Goal: Answer question/provide support: Answer question/provide support

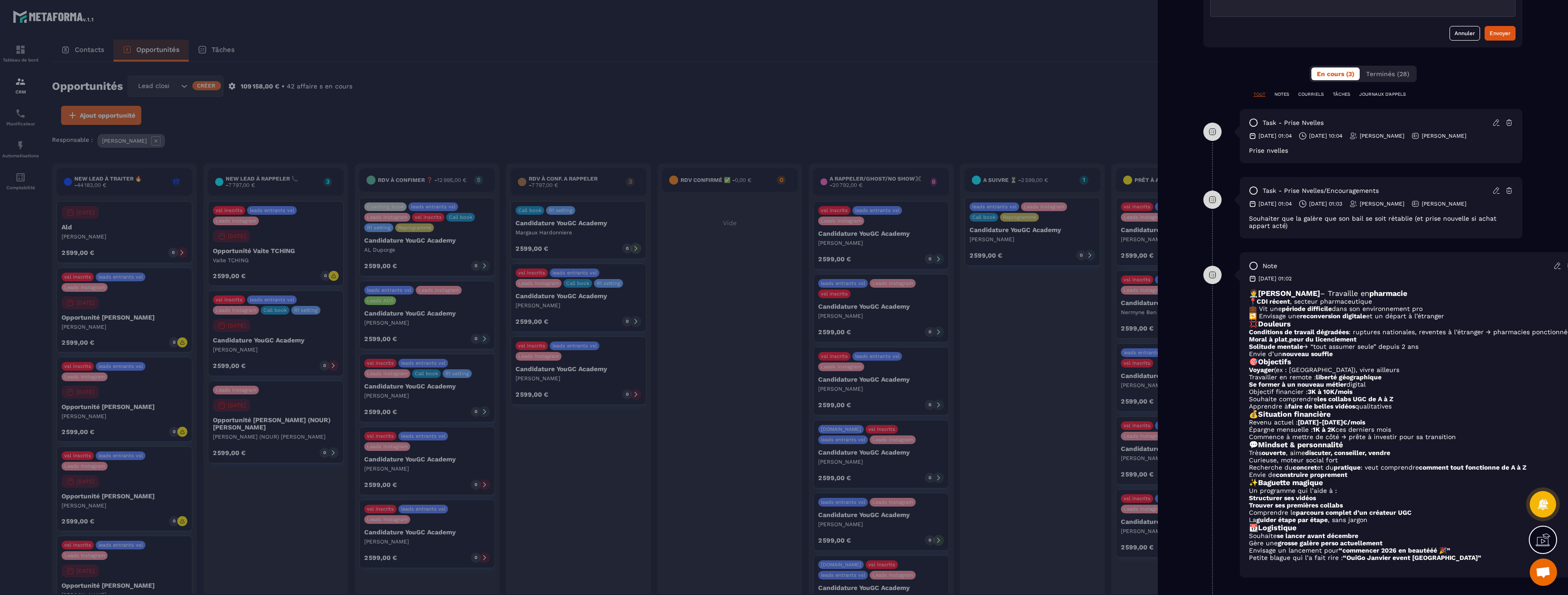
scroll to position [365, 0]
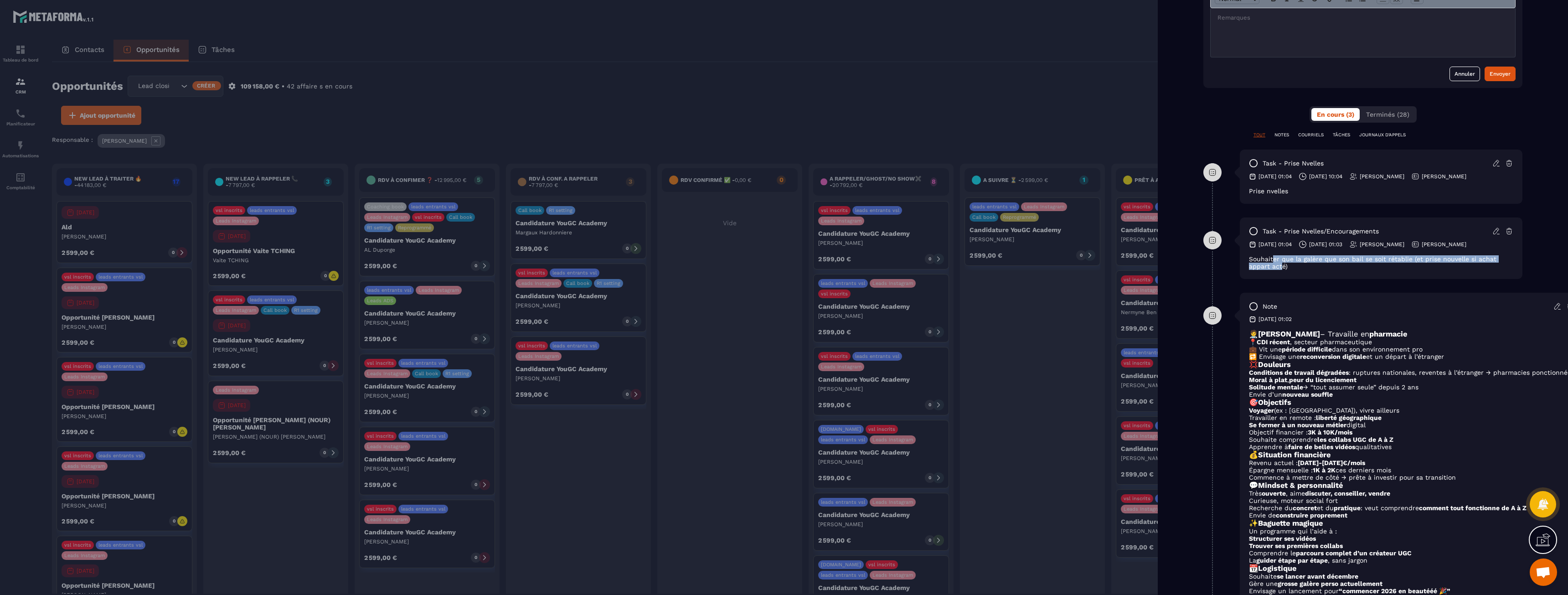
drag, startPoint x: 1274, startPoint y: 274, endPoint x: 1281, endPoint y: 278, distance: 8.1
click at [1281, 270] on div "Souhaiter que la galère que son bail se soit rétablie (et prise nouvelle si ach…" at bounding box center [1381, 262] width 264 height 14
drag, startPoint x: 1289, startPoint y: 278, endPoint x: 1279, endPoint y: 273, distance: 11.2
click at [1279, 270] on div "Souhaiter que la galère que son bail se soit rétablie (et prise nouvelle si ach…" at bounding box center [1381, 262] width 264 height 14
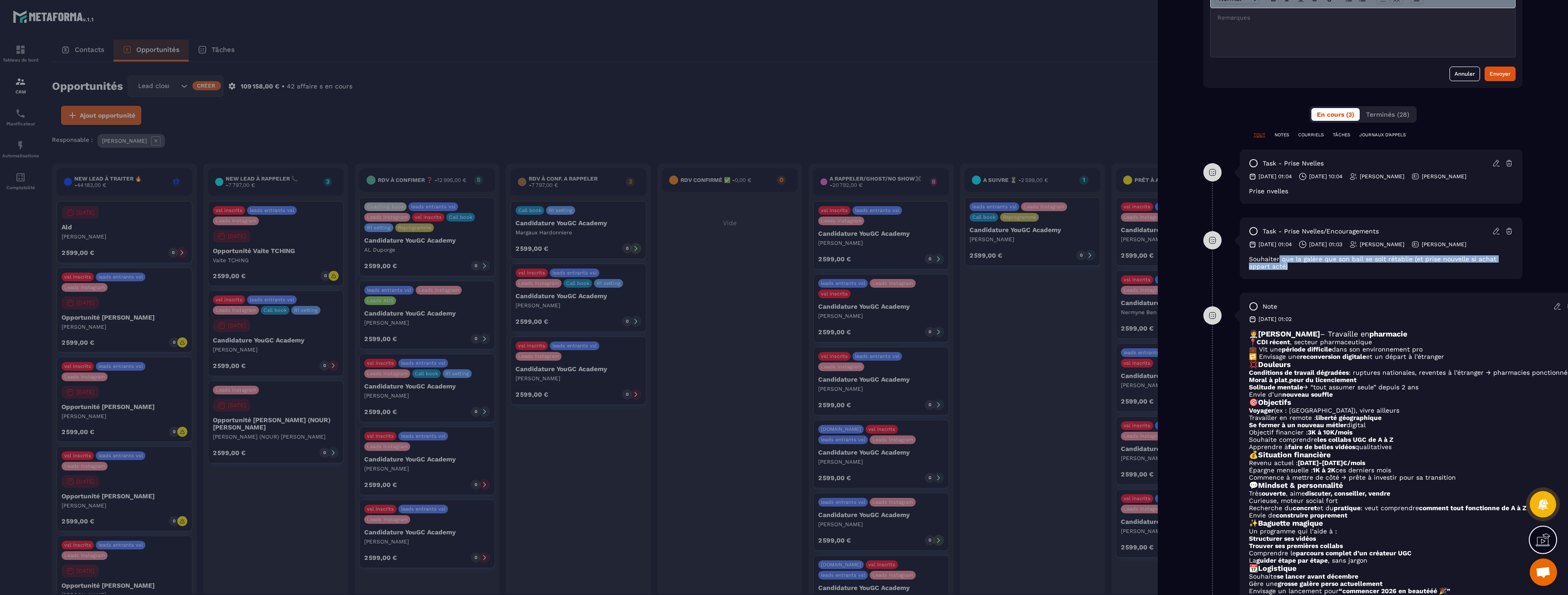
click at [1279, 270] on div "Souhaiter que la galère que son bail se soit rétablie (et prise nouvelle si ach…" at bounding box center [1381, 262] width 264 height 14
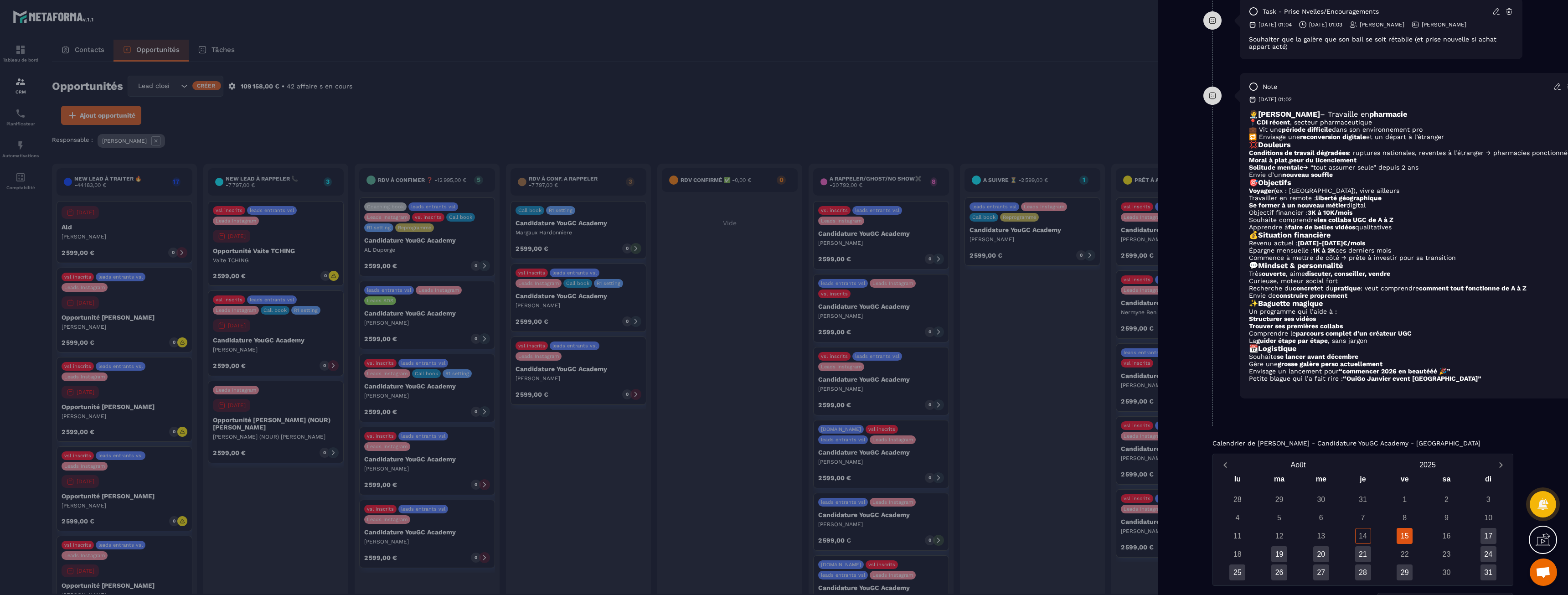
scroll to position [593, 0]
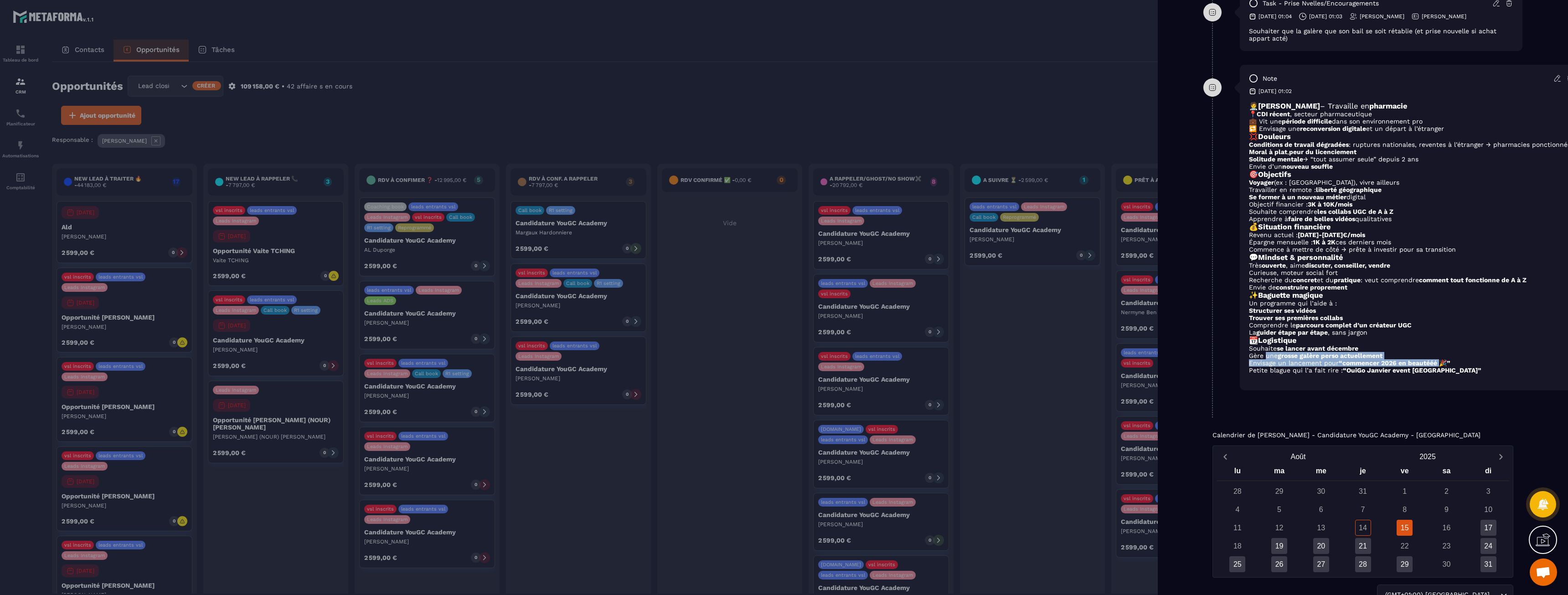
drag, startPoint x: 1265, startPoint y: 379, endPoint x: 1443, endPoint y: 391, distance: 178.4
click at [1443, 374] on ul "Souhaite se lancer avant décembre Gère une grosse galère perso actuellement Env…" at bounding box center [1412, 359] width 325 height 29
click at [1443, 367] on strong "“commencer 2026 en beautééé 🎉”" at bounding box center [1394, 363] width 112 height 7
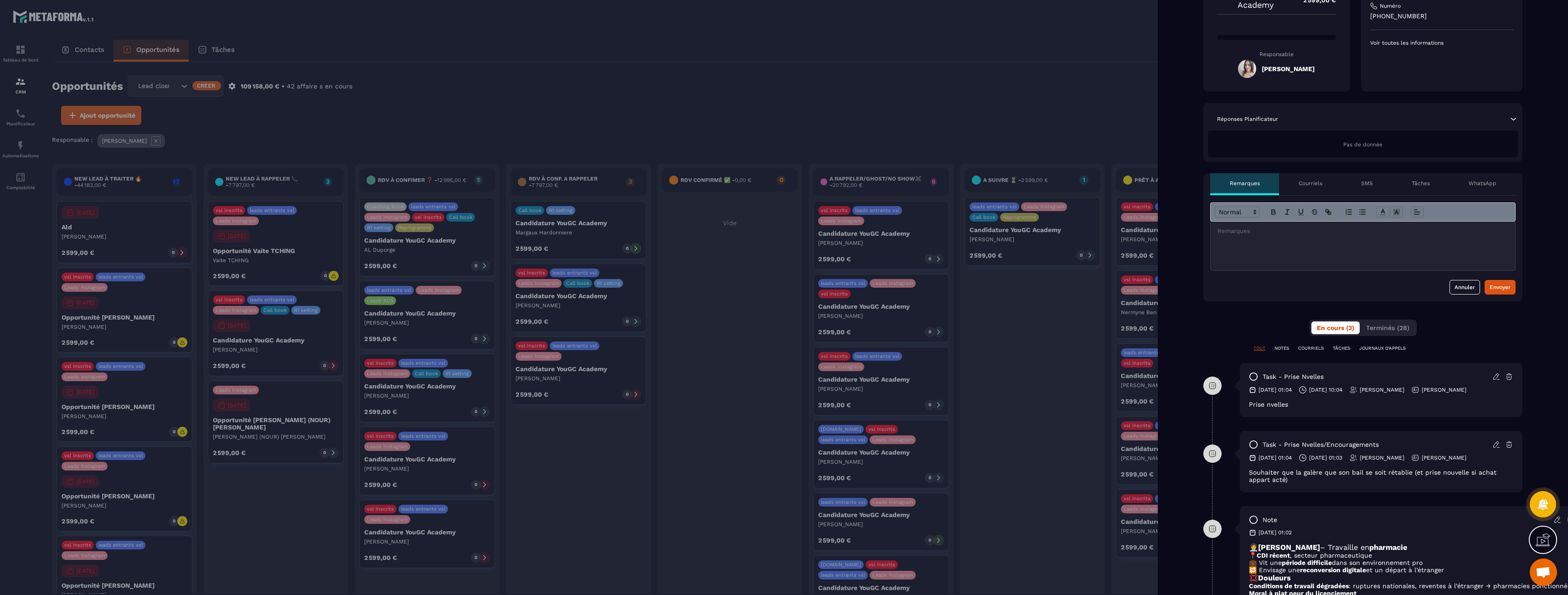
scroll to position [0, 0]
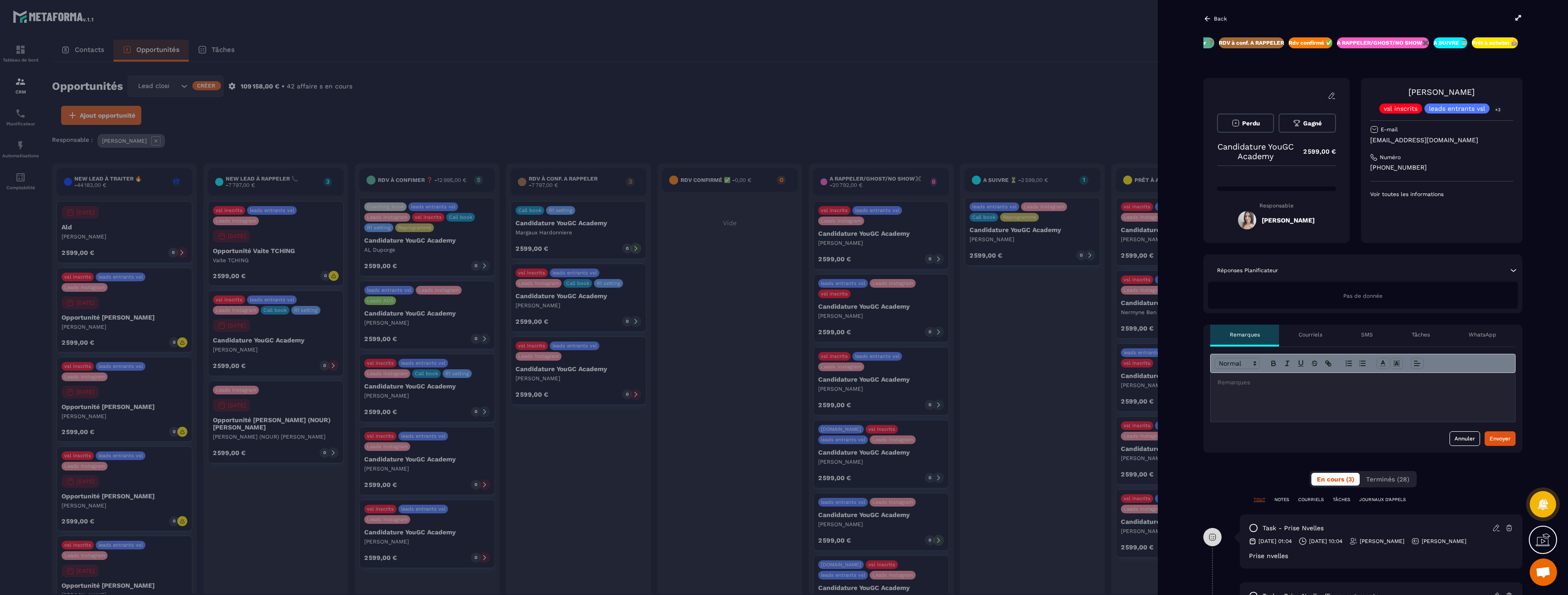
click at [1443, 44] on p "A SUIVRE ⏳" at bounding box center [1450, 43] width 34 height 7
